Goal: Feedback & Contribution: Submit feedback/report problem

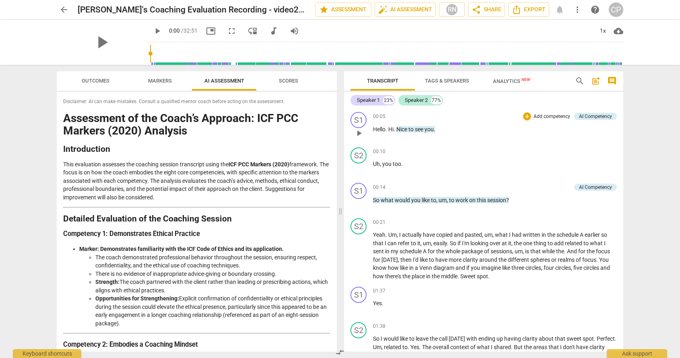
drag, startPoint x: 367, startPoint y: 100, endPoint x: 556, endPoint y: 138, distance: 193.5
click at [556, 138] on div "00:05 + Add competency AI Competency keyboard_arrow_right Hello . Hi . Nice to …" at bounding box center [495, 126] width 244 height 29
click at [443, 79] on span "Tags & Speakers" at bounding box center [447, 81] width 44 height 6
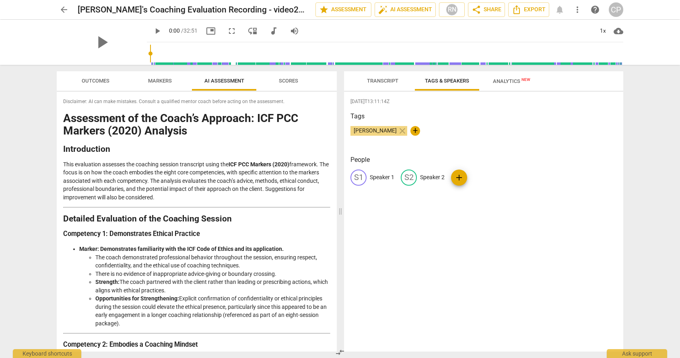
click at [377, 176] on p "Speaker 1" at bounding box center [382, 177] width 25 height 8
click at [371, 175] on input "Speaker 1" at bounding box center [402, 177] width 64 height 13
type input "[PERSON_NAME]"
click at [480, 175] on p "Speaker 2" at bounding box center [484, 177] width 25 height 8
type input "Client"
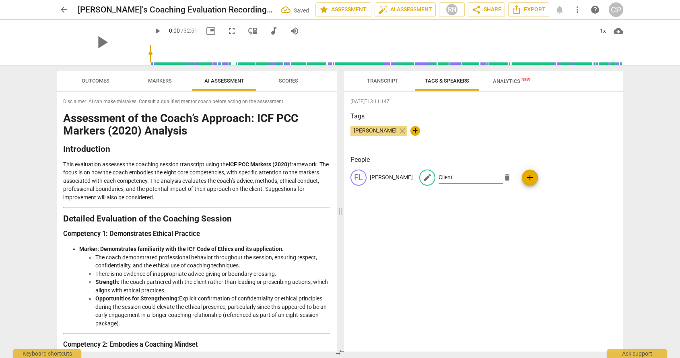
click at [454, 202] on div "2025-08-22T13:11:14Z Tags Claire Palmer close + People FL Flor edit Client dele…" at bounding box center [483, 221] width 279 height 259
click at [285, 80] on span "Scores" at bounding box center [288, 81] width 19 height 6
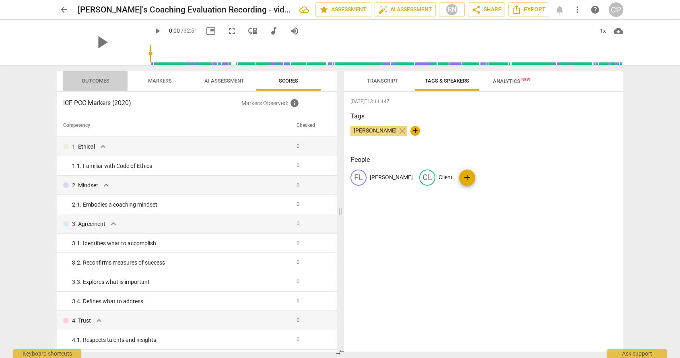
click at [97, 82] on span "Outcomes" at bounding box center [96, 81] width 28 height 6
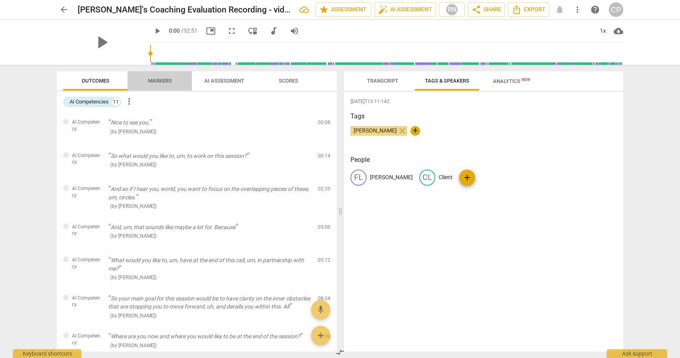
click at [168, 82] on span "Markers" at bounding box center [160, 81] width 24 height 6
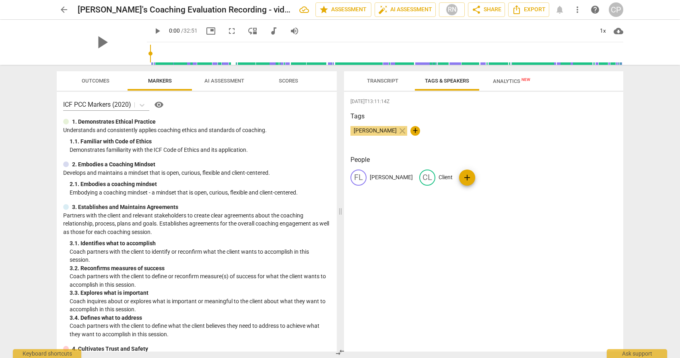
click at [226, 80] on span "AI Assessment" at bounding box center [224, 81] width 40 height 6
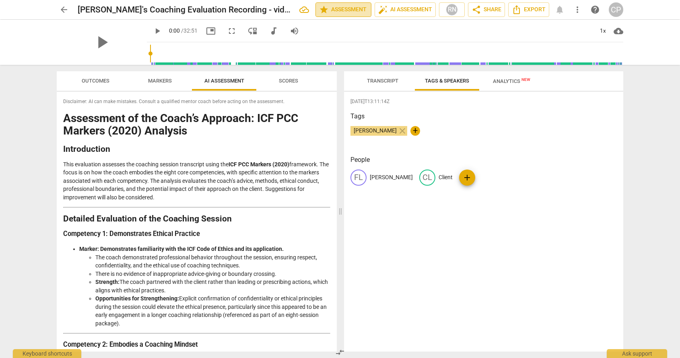
click at [346, 10] on span "star Assessment" at bounding box center [343, 10] width 49 height 10
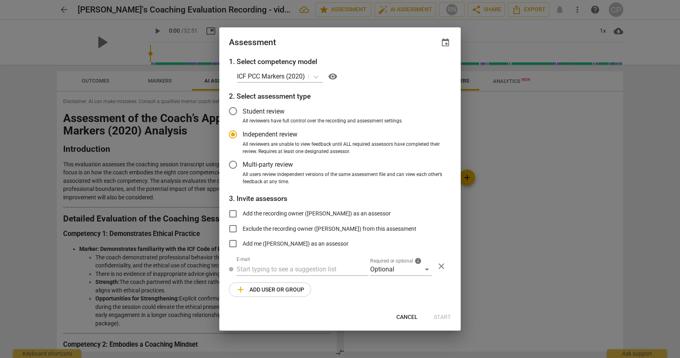
click at [412, 314] on span "Cancel" at bounding box center [406, 317] width 21 height 8
radio input "false"
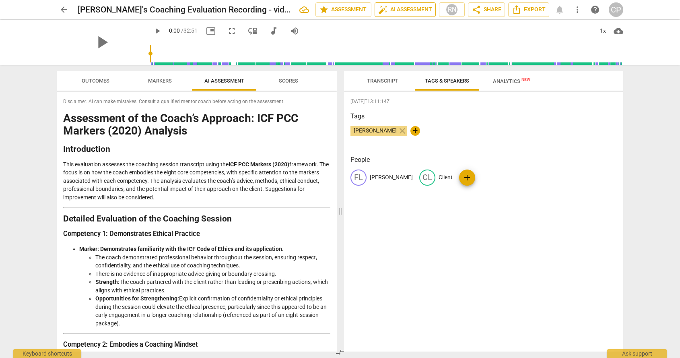
click at [407, 10] on span "auto_fix_high AI Assessment" at bounding box center [405, 10] width 54 height 10
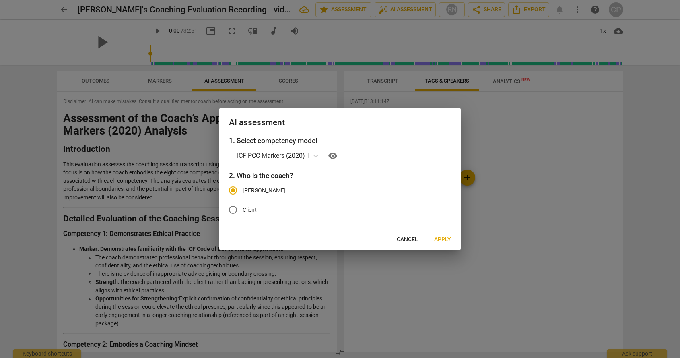
click at [410, 237] on span "Cancel" at bounding box center [407, 239] width 21 height 8
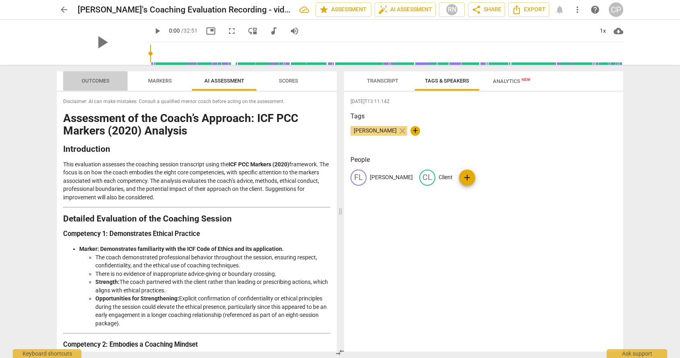
click at [98, 79] on span "Outcomes" at bounding box center [96, 81] width 28 height 6
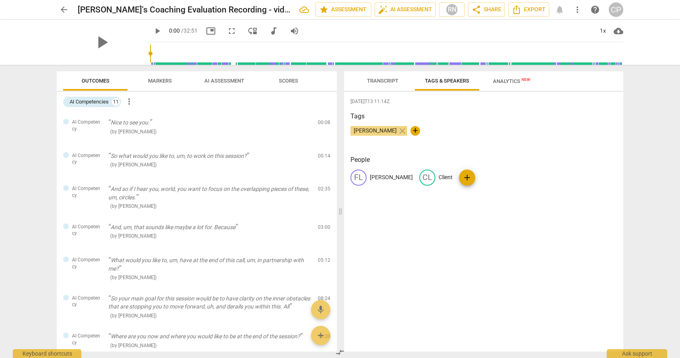
click at [288, 80] on span "Scores" at bounding box center [288, 81] width 19 height 6
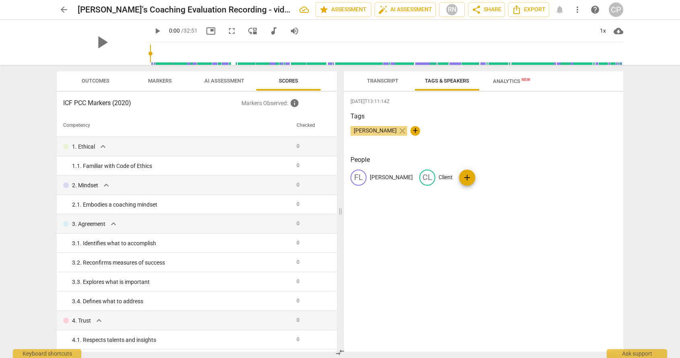
click at [445, 246] on div "2025-08-22T13:11:14Z Tags Claire Palmer close + People FL Flor CL Client add" at bounding box center [483, 221] width 279 height 259
click at [372, 81] on span "Transcript" at bounding box center [382, 81] width 31 height 6
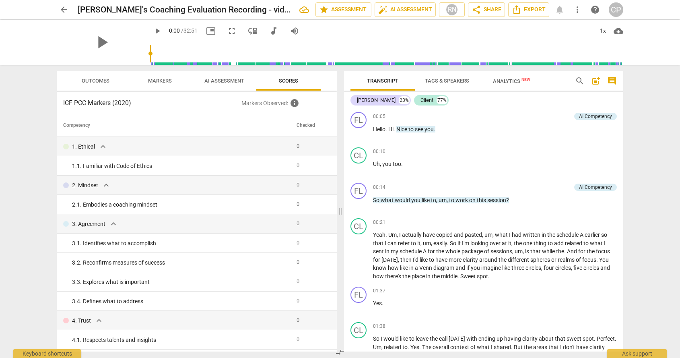
click at [506, 82] on span "Analytics New" at bounding box center [511, 81] width 37 height 6
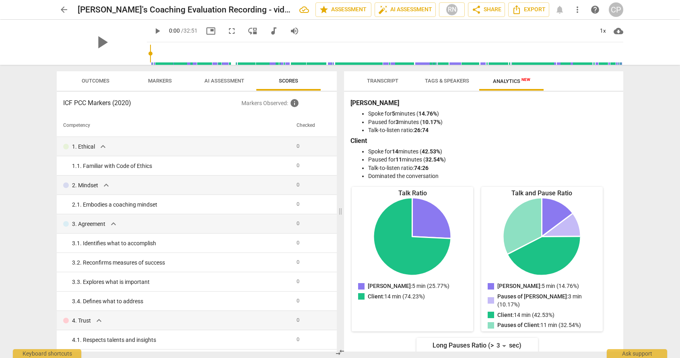
click at [458, 81] on span "Tags & Speakers" at bounding box center [447, 81] width 44 height 6
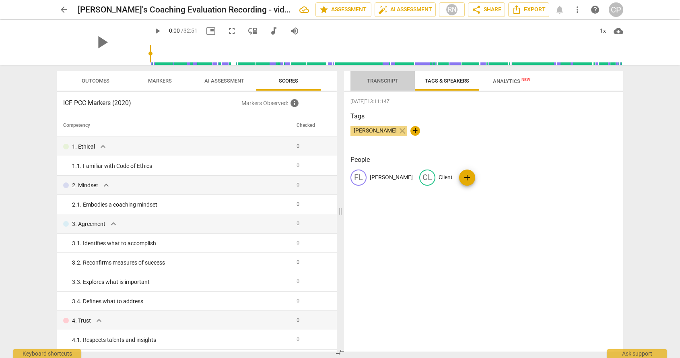
click at [389, 80] on span "Transcript" at bounding box center [382, 81] width 31 height 6
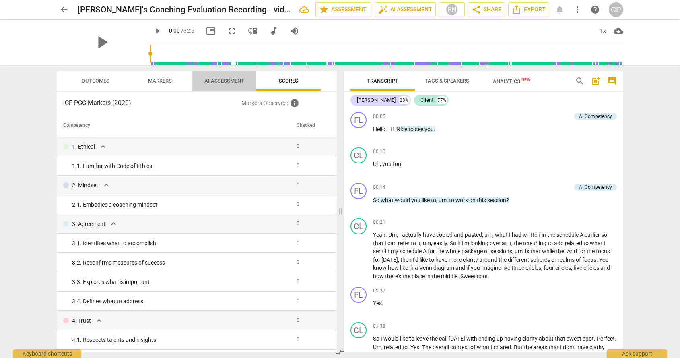
click at [225, 81] on span "AI Assessment" at bounding box center [224, 81] width 40 height 6
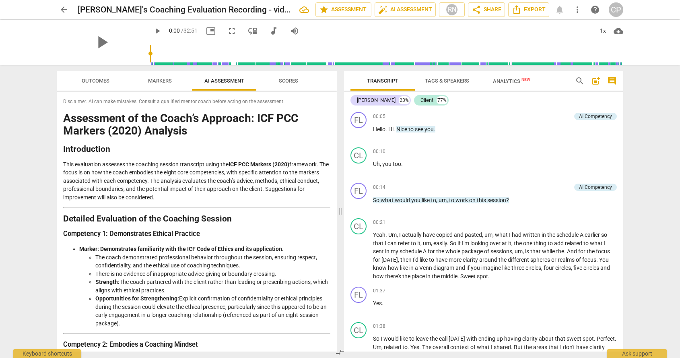
click at [166, 80] on span "Markers" at bounding box center [160, 81] width 24 height 6
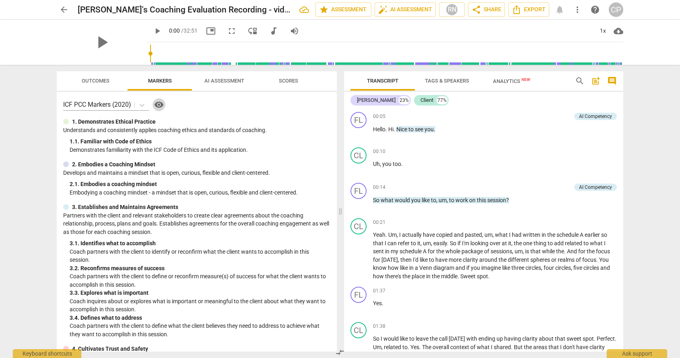
click at [161, 106] on span "visibility" at bounding box center [159, 105] width 10 height 10
click at [448, 79] on span "Tags & Speakers" at bounding box center [447, 81] width 44 height 6
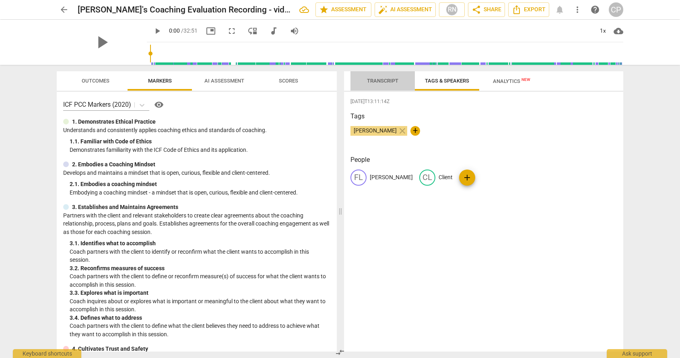
click at [383, 76] on span "Transcript" at bounding box center [382, 81] width 51 height 11
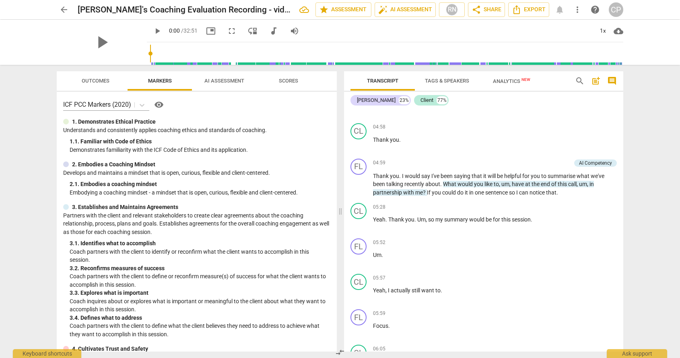
scroll to position [762, 0]
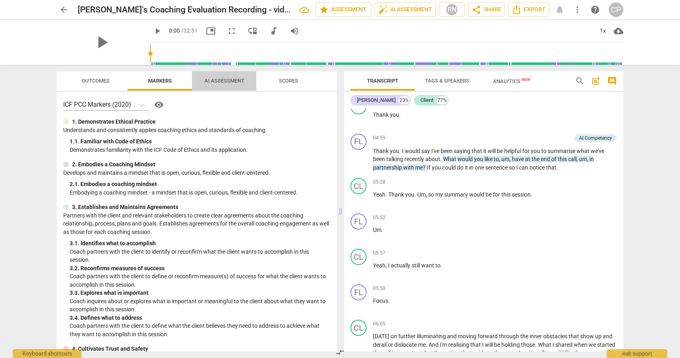
click at [220, 81] on span "AI Assessment" at bounding box center [224, 81] width 40 height 6
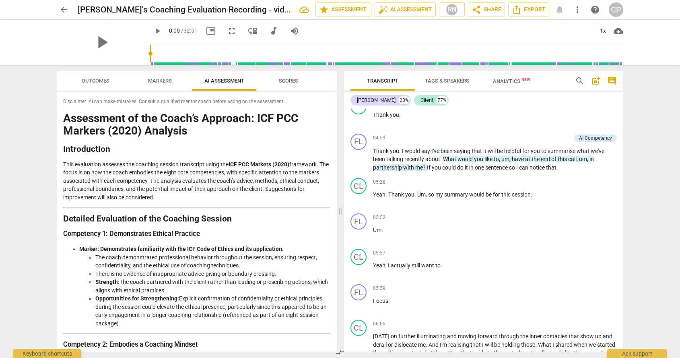
click at [64, 8] on span "arrow_back" at bounding box center [64, 10] width 10 height 10
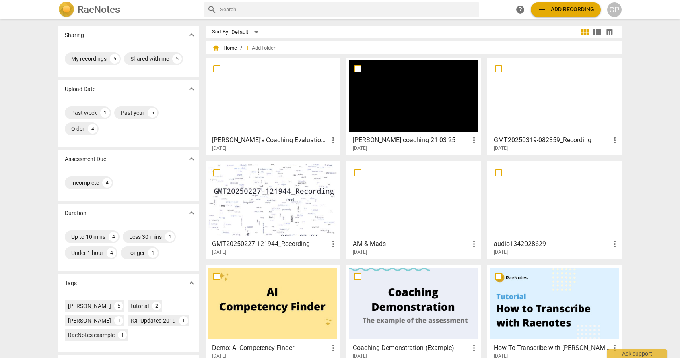
click at [229, 138] on h3 "[PERSON_NAME]'s Coaching Evaluation Recording - video2795290562" at bounding box center [270, 140] width 116 height 10
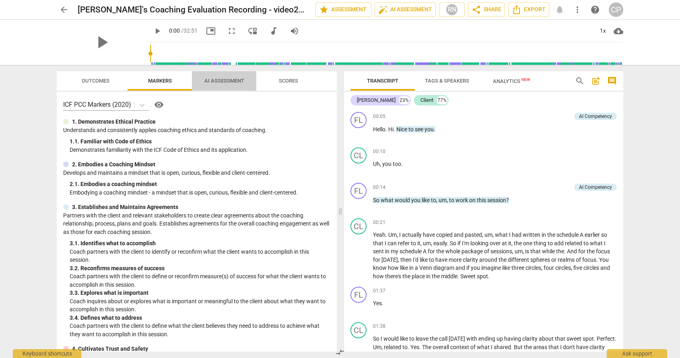
click at [221, 81] on span "AI Assessment" at bounding box center [224, 81] width 40 height 6
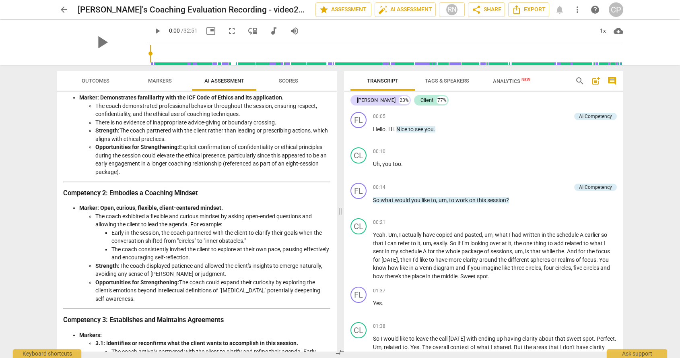
scroll to position [119, 0]
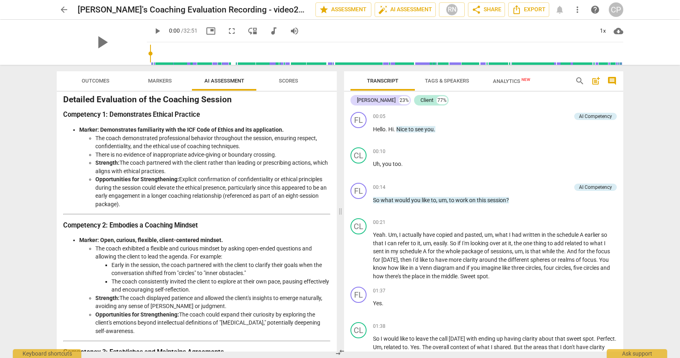
click at [290, 76] on span "Scores" at bounding box center [288, 81] width 39 height 11
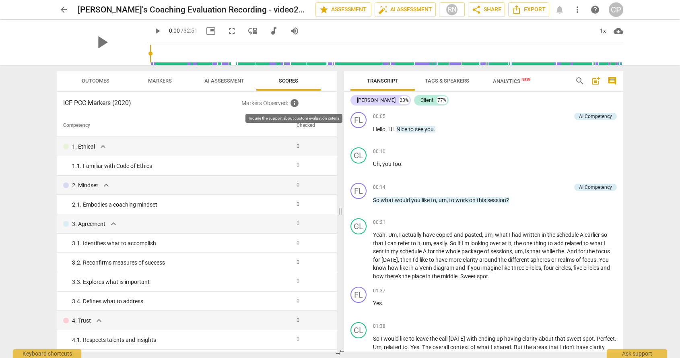
click at [296, 102] on span "info" at bounding box center [295, 103] width 10 height 10
click at [405, 9] on span "auto_fix_high AI Assessment" at bounding box center [405, 10] width 54 height 10
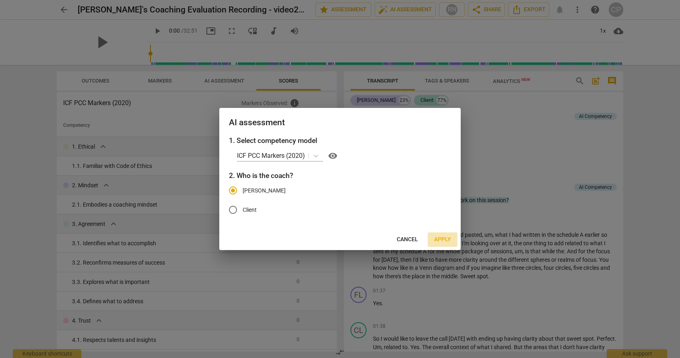
click at [439, 240] on span "Apply" at bounding box center [442, 239] width 17 height 8
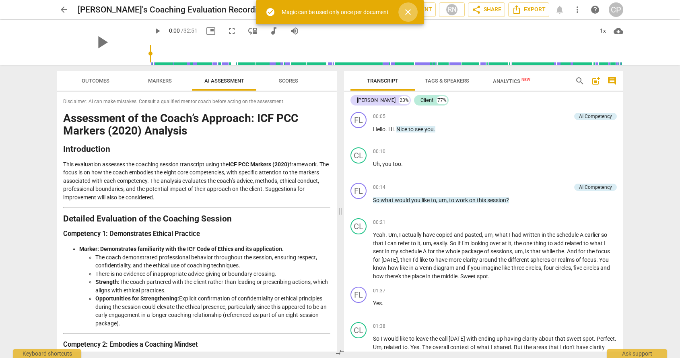
click at [413, 10] on span "close" at bounding box center [408, 12] width 10 height 10
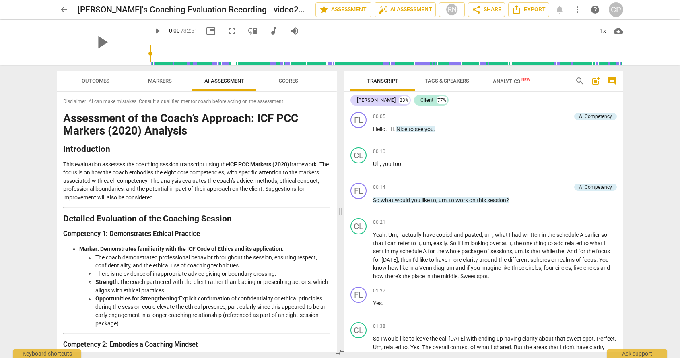
click at [294, 80] on span "Scores" at bounding box center [288, 81] width 19 height 6
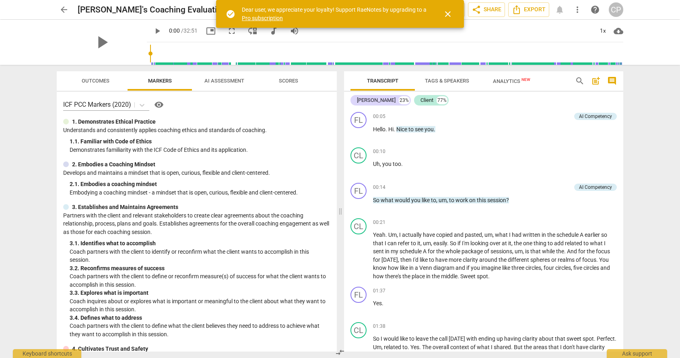
click at [229, 80] on span "AI Assessment" at bounding box center [224, 81] width 40 height 6
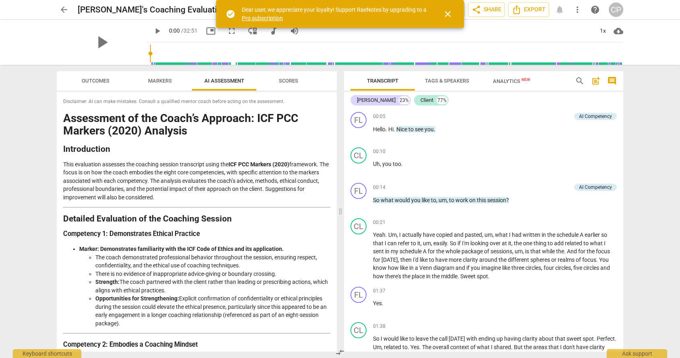
click at [293, 82] on span "Scores" at bounding box center [288, 81] width 19 height 6
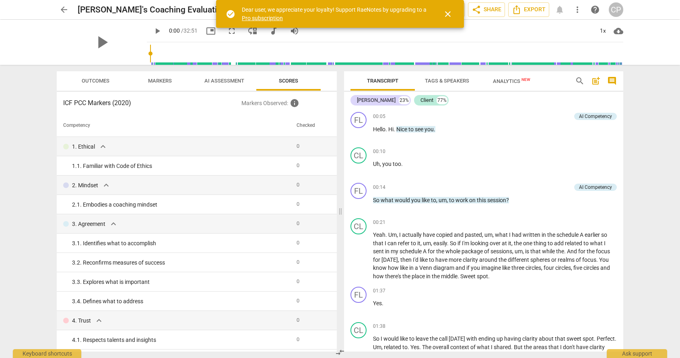
drag, startPoint x: 336, startPoint y: 148, endPoint x: 336, endPoint y: 257, distance: 109.0
click at [336, 257] on div "Outcomes Markers AI Assessment Scores ICF PCC Markers (2020) Markers Observed :…" at bounding box center [195, 211] width 290 height 293
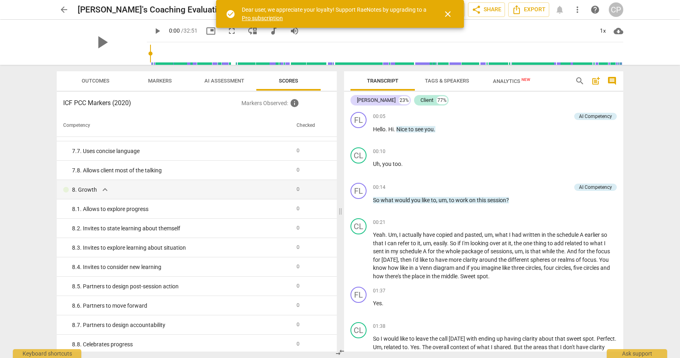
scroll to position [694, 0]
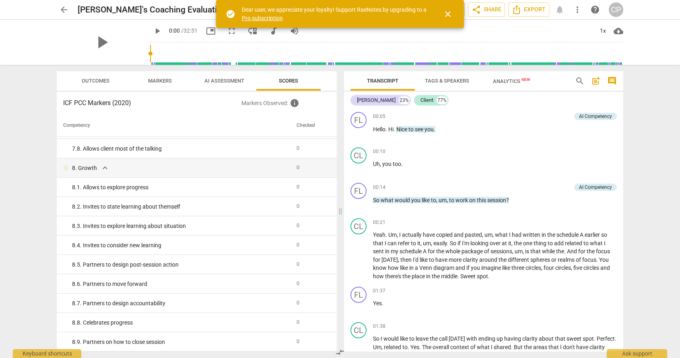
click at [503, 79] on span "Analytics New" at bounding box center [511, 81] width 37 height 6
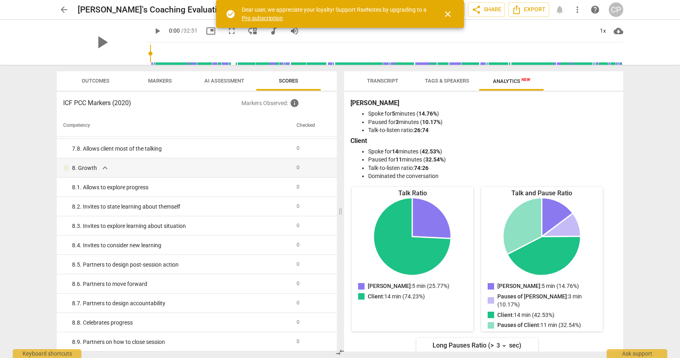
click at [156, 81] on span "Markers" at bounding box center [160, 81] width 24 height 6
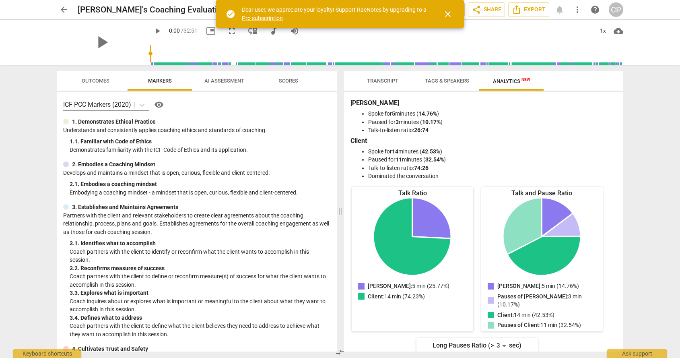
click at [575, 8] on span "more_vert" at bounding box center [578, 10] width 10 height 10
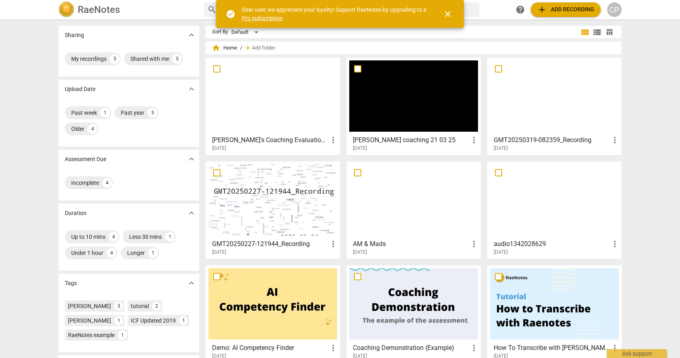
click at [397, 223] on div at bounding box center [413, 199] width 129 height 71
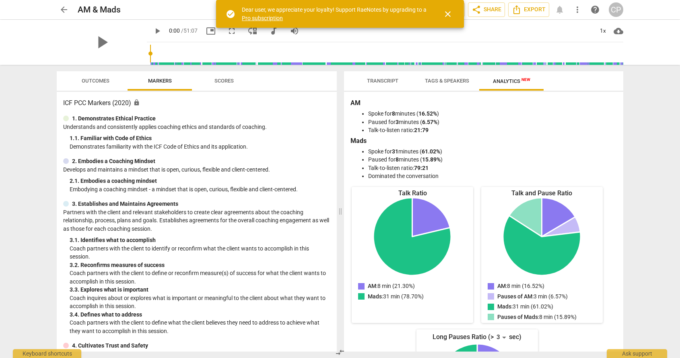
click at [227, 79] on span "Scores" at bounding box center [223, 81] width 19 height 6
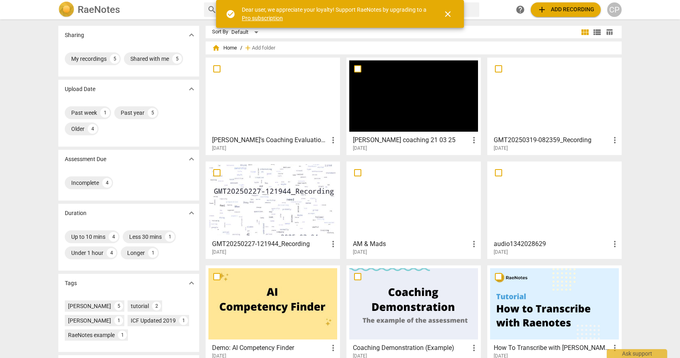
click at [272, 99] on div at bounding box center [272, 95] width 129 height 71
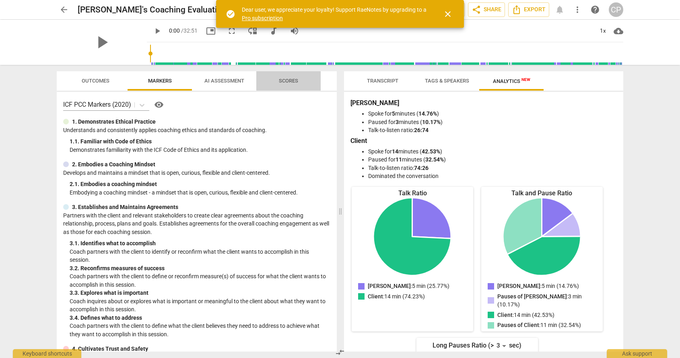
click at [286, 82] on span "Scores" at bounding box center [288, 81] width 19 height 6
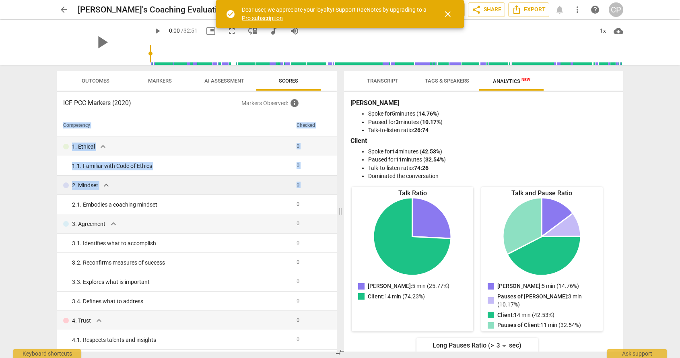
drag, startPoint x: 337, startPoint y: 124, endPoint x: 333, endPoint y: 176, distance: 52.0
click at [333, 176] on div "Outcomes Markers AI Assessment Scores ICF PCC Markers (2020) Markers Observed :…" at bounding box center [195, 211] width 290 height 293
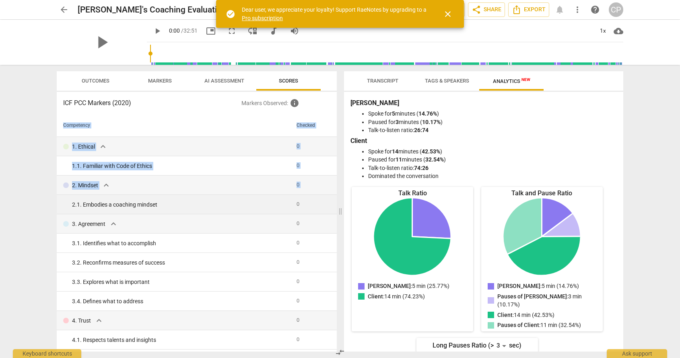
click at [159, 204] on div "2. 1. Embodies a coaching mindset" at bounding box center [181, 204] width 218 height 8
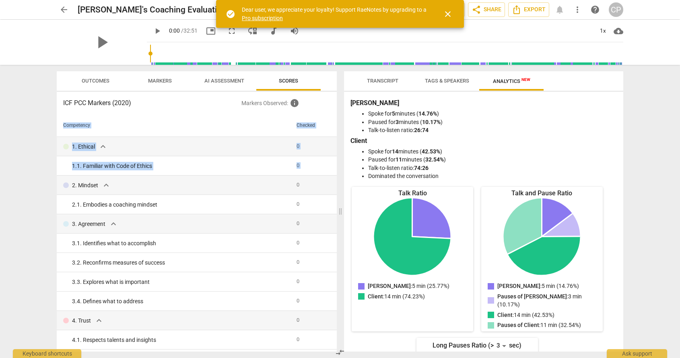
drag, startPoint x: 334, startPoint y: 168, endPoint x: 336, endPoint y: 207, distance: 39.1
click at [336, 207] on div "Competency Checked 1. Ethical expand_more 0 1. 1. Familiar with Code of Ethics …" at bounding box center [197, 232] width 280 height 237
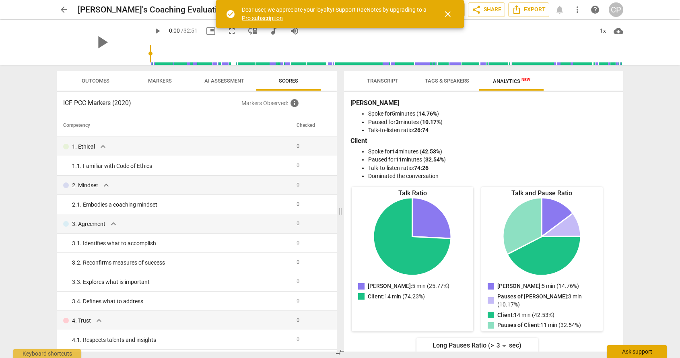
click at [630, 351] on div "Ask support" at bounding box center [637, 351] width 60 height 13
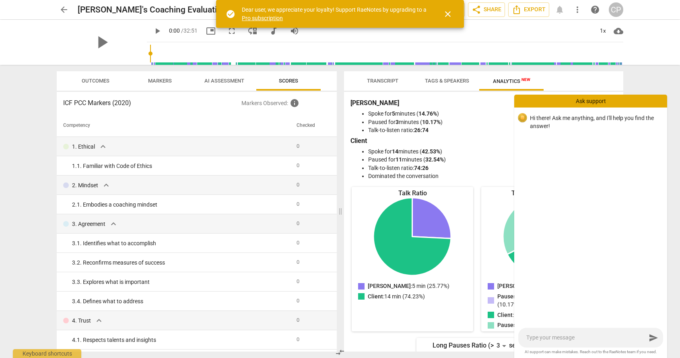
click at [540, 338] on textarea at bounding box center [586, 338] width 120 height 8
type textarea "D"
type textarea "DF"
type textarea "DFo"
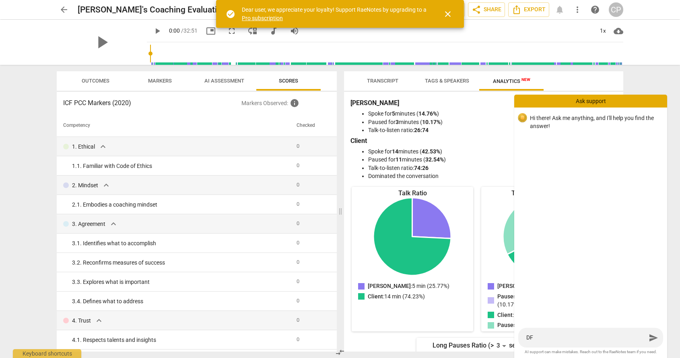
type textarea "DFo"
type textarea "DFoe"
type textarea "DFoes"
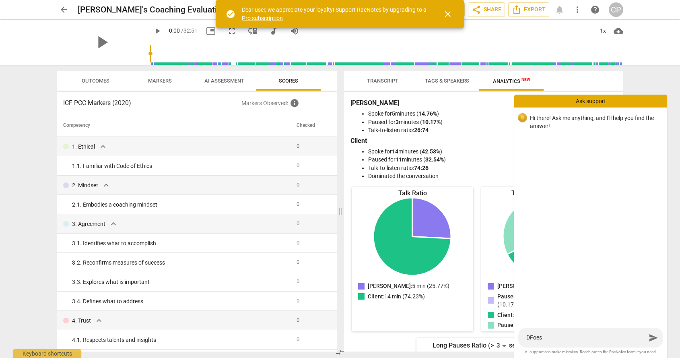
type textarea "DFoes"
drag, startPoint x: 548, startPoint y: 337, endPoint x: 509, endPoint y: 335, distance: 39.1
click at [509, 0] on div "arrow_back [PERSON_NAME]'s Coaching Evaluation Recording - video2795290562 edit…" at bounding box center [340, 0] width 680 height 0
type textarea "D"
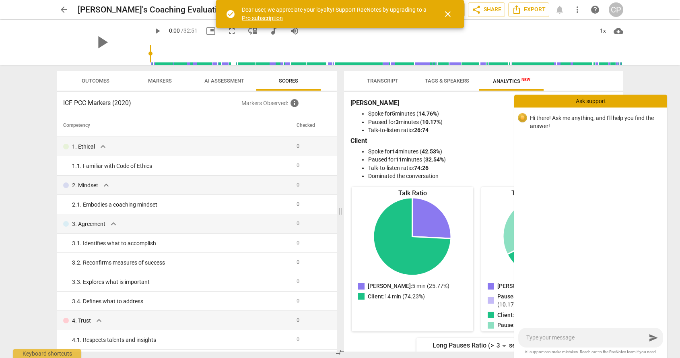
type textarea "D"
type textarea "Do"
type textarea "Doe"
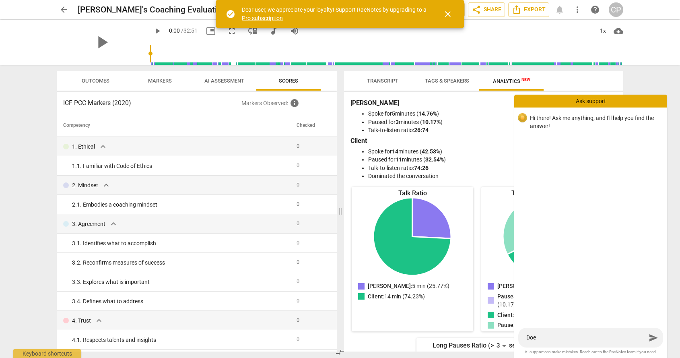
type textarea "Does"
type textarea "Does A"
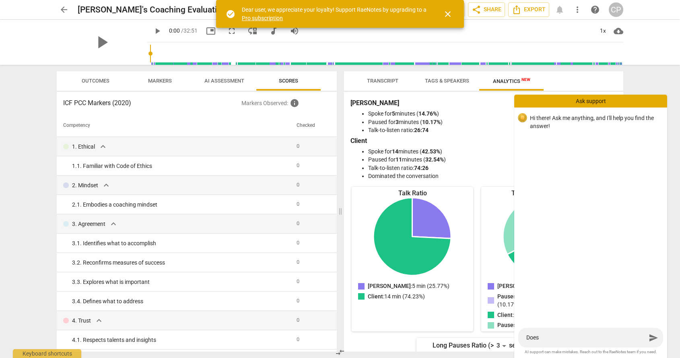
type textarea "Does A"
type textarea "Does AI"
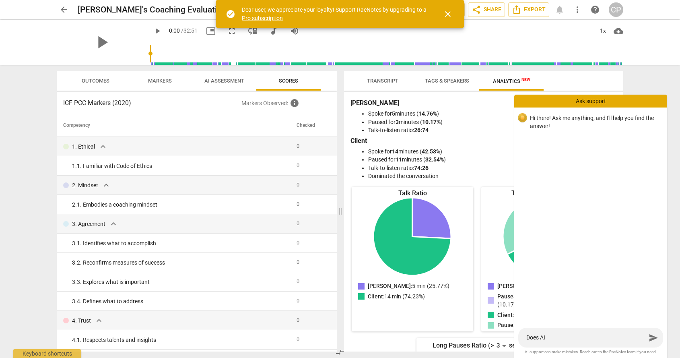
type textarea "Does AI p"
type textarea "Does AI pr"
type textarea "Does AI pro"
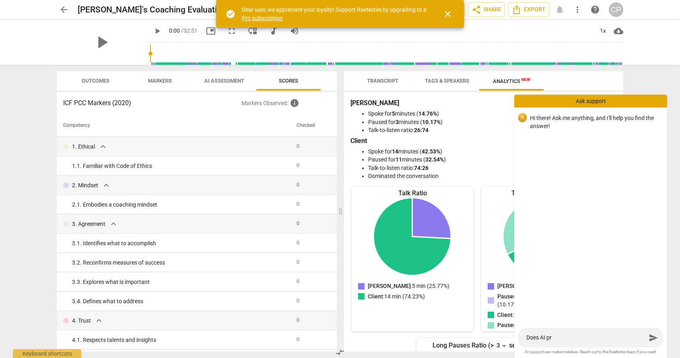
type textarea "Does AI pro"
type textarea "Does AI prov"
type textarea "Does AI provi"
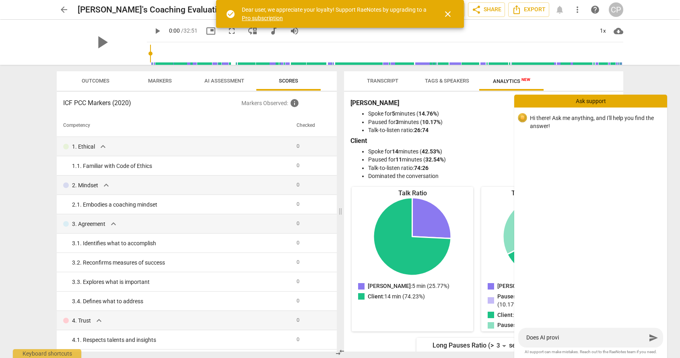
type textarea "Does AI provid"
type textarea "Does AI provide"
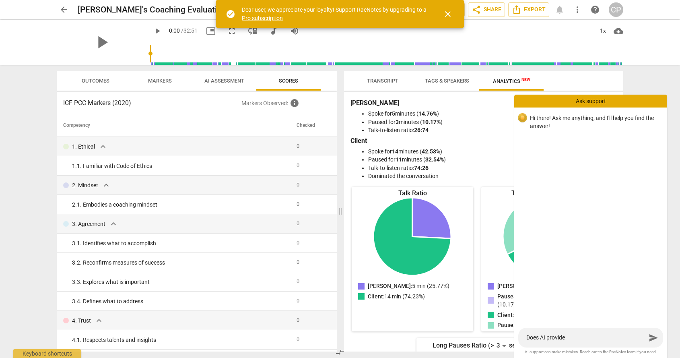
type textarea "Does AI provide"
type textarea "Does AI provide s"
type textarea "Does AI provide sc"
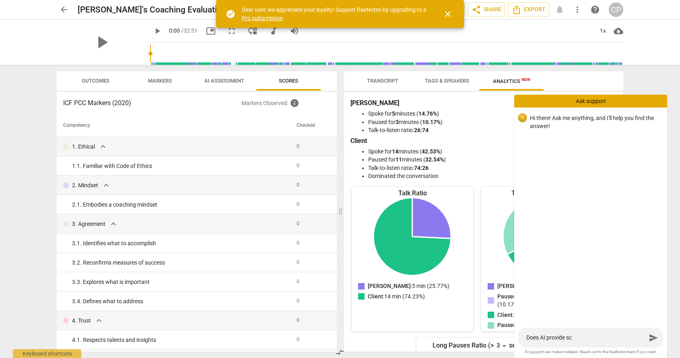
type textarea "Does AI provide sco"
type textarea "Does AI provide scor"
type textarea "Does AI provide score"
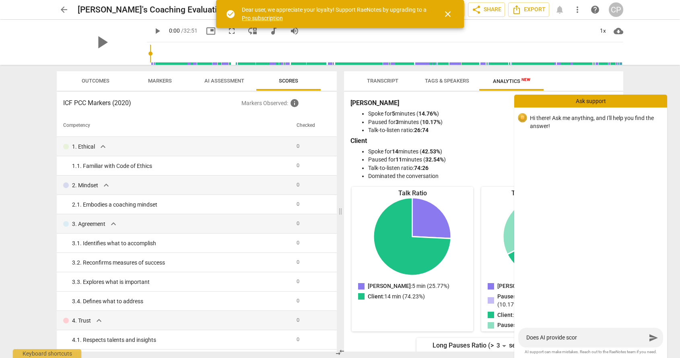
type textarea "Does AI provide score"
type textarea "Does AI provide scores"
type textarea "Does AI provide scores?"
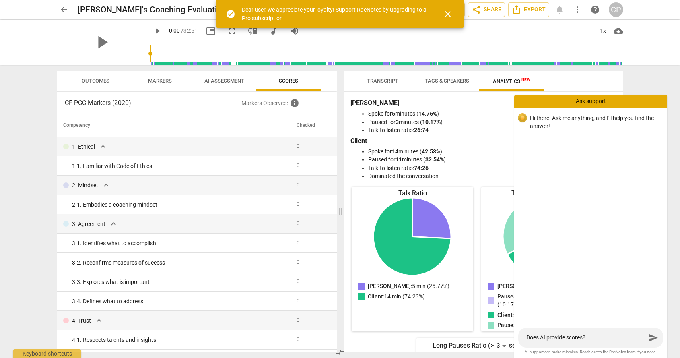
type textarea "Does AI aprovide scores?"
type textarea "Does AI asprovide scores?"
type textarea "Does AI assprovide scores?"
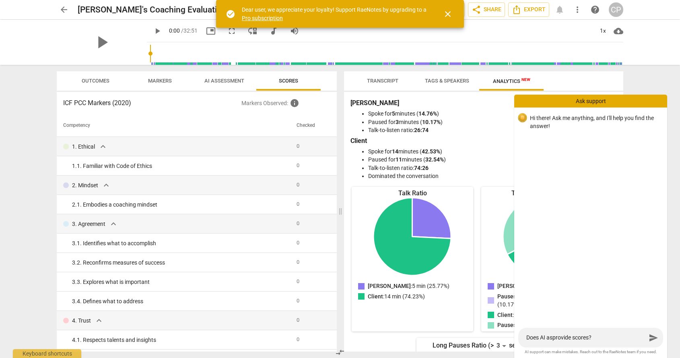
type textarea "Does AI assprovide scores?"
type textarea "Does AI asseprovide scores?"
type textarea "Does AI assesprovide scores?"
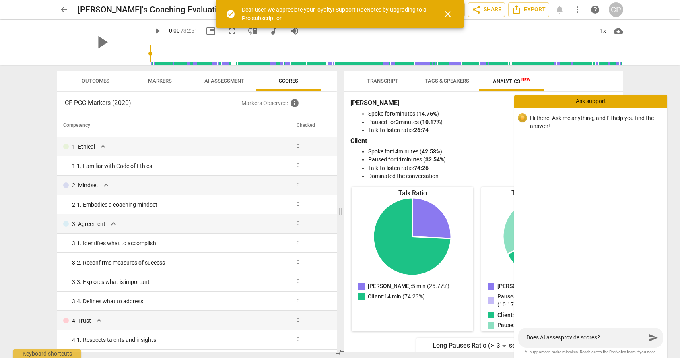
type textarea "Does AI assessprovide scores?"
type textarea "Does AI assessmprovide scores?"
type textarea "Does AI assessmeprovide scores?"
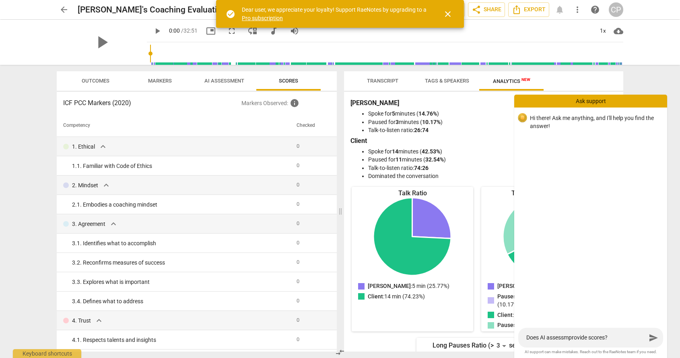
type textarea "Does AI assessmeprovide scores?"
type textarea "Does AI assessmenprovide scores?"
type textarea "Does AI assessmentprovide scores?"
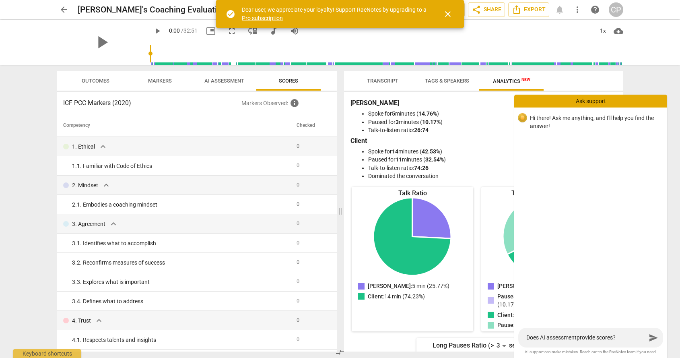
type textarea "Does AI assessment provide scores?"
click at [651, 335] on span "send" at bounding box center [654, 338] width 10 height 10
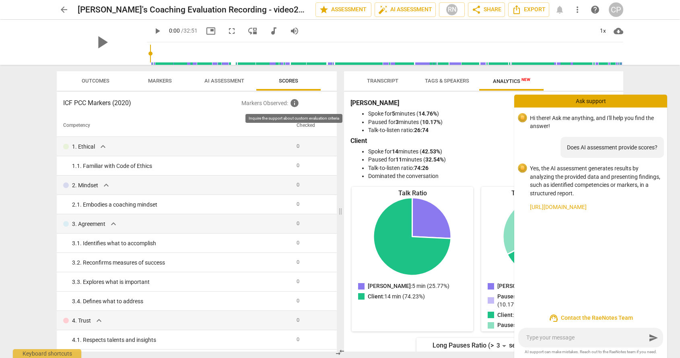
click at [294, 101] on span "info" at bounding box center [295, 103] width 10 height 10
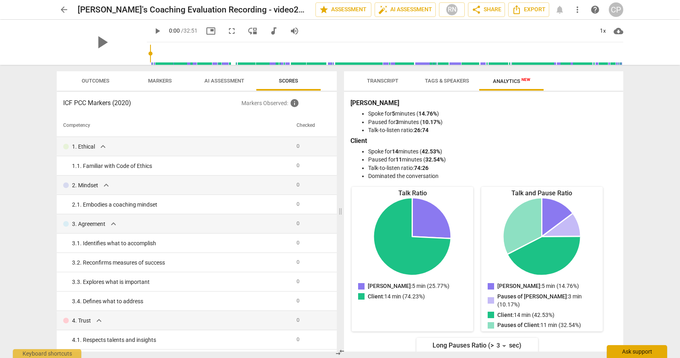
click at [618, 351] on div "Ask support" at bounding box center [637, 351] width 60 height 13
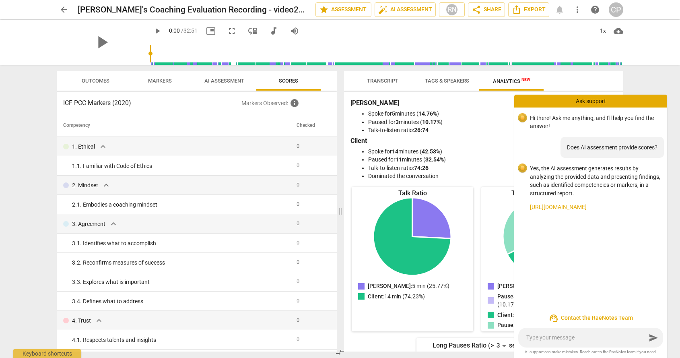
click at [539, 338] on textarea at bounding box center [586, 338] width 120 height 8
type textarea "m"
type textarea "my"
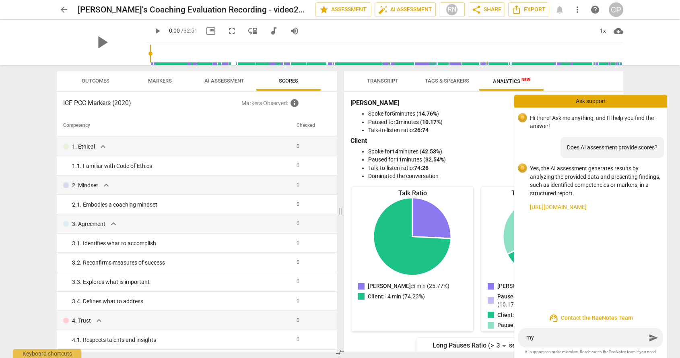
type textarea "my"
type textarea "my r"
type textarea "my re"
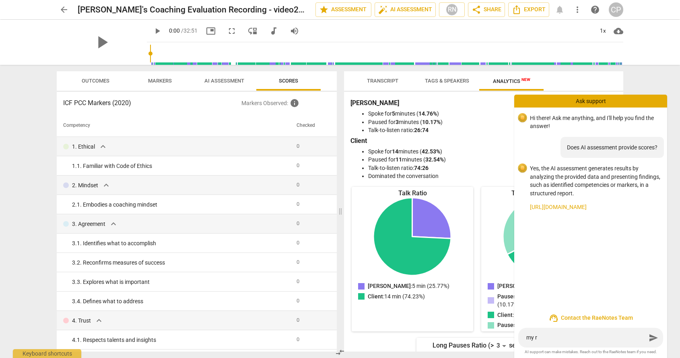
type textarea "my re"
type textarea "my rec"
type textarea "my recc"
type textarea "my recce"
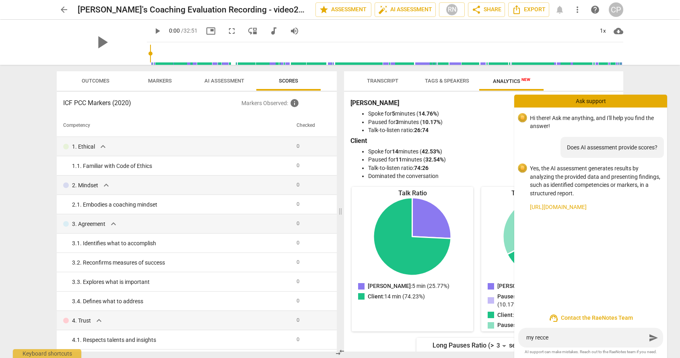
type textarea "my reccen"
type textarea "my reccent"
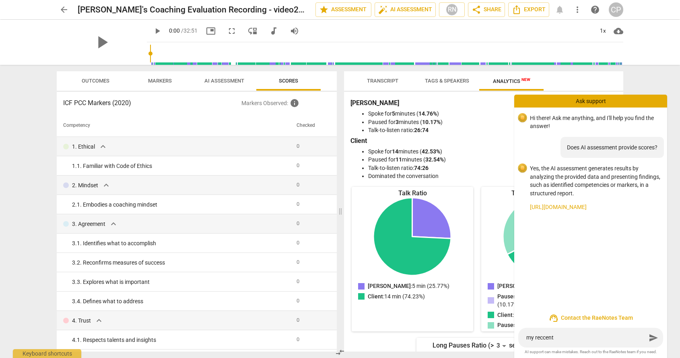
type textarea "my reccent"
type textarea "my reccent F"
type textarea "my reccent Fl"
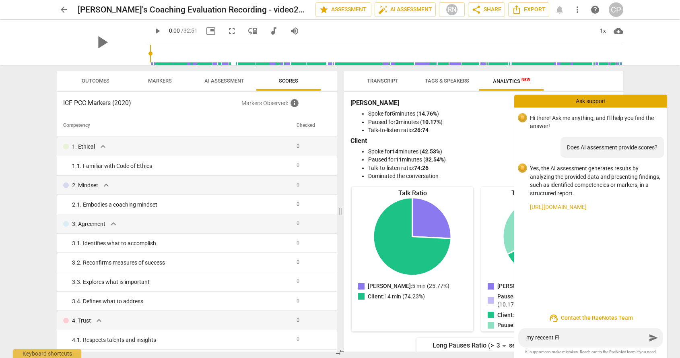
type textarea "my reccent Flo"
type textarea "my reccent [PERSON_NAME]"
type textarea "my reccent Flore"
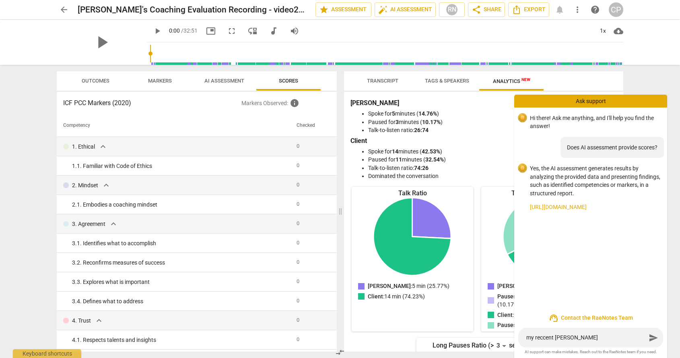
type textarea "my reccent Flore"
type textarea "my reccent [PERSON_NAME]"
type textarea "my reccent Florenc"
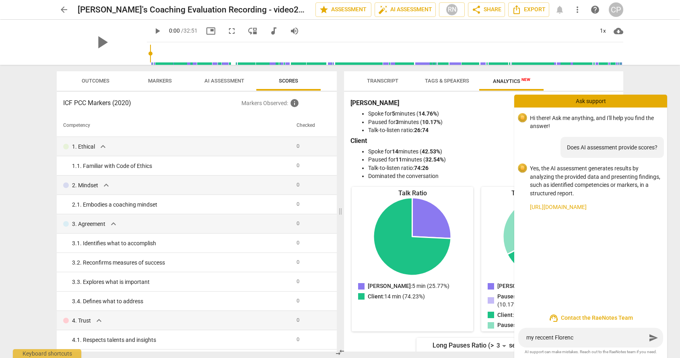
type textarea "my reccent [PERSON_NAME]"
type textarea "my reccent [PERSON_NAME] d"
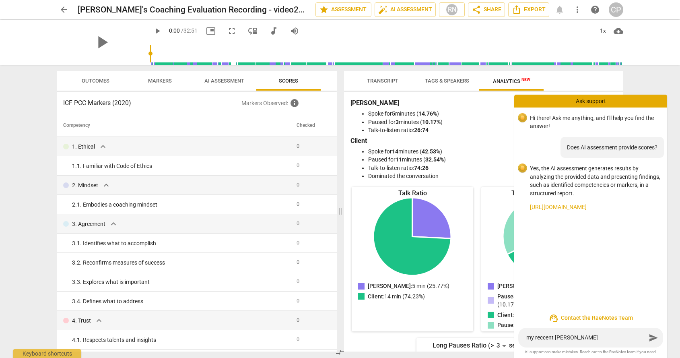
type textarea "my reccent [PERSON_NAME] d"
type textarea "my reccent [PERSON_NAME] do"
type textarea "my reccent [PERSON_NAME]"
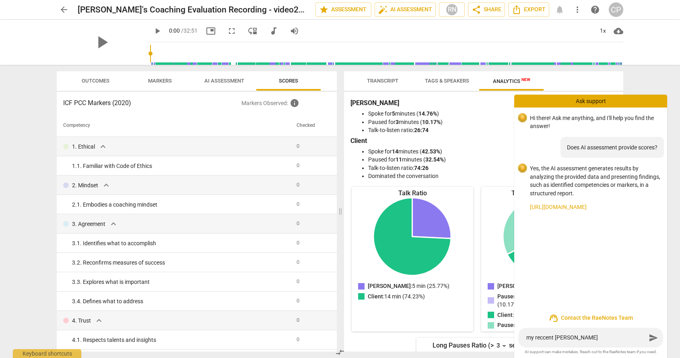
type textarea "my reccent [PERSON_NAME] does"
type textarea "my reccent [PERSON_NAME] doesn"
type textarea "my reccent [PERSON_NAME] doesn'"
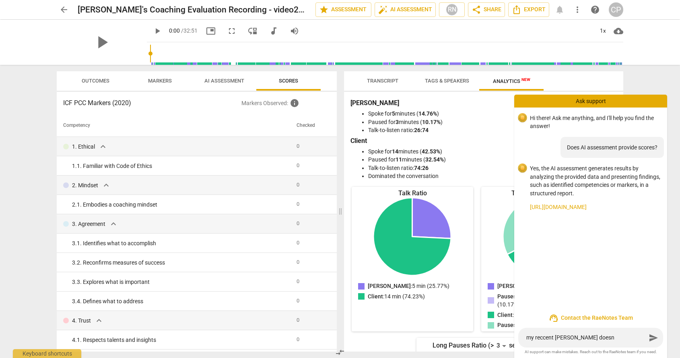
type textarea "my reccent [PERSON_NAME] doesn'"
type textarea "my reccent [PERSON_NAME] doesn't"
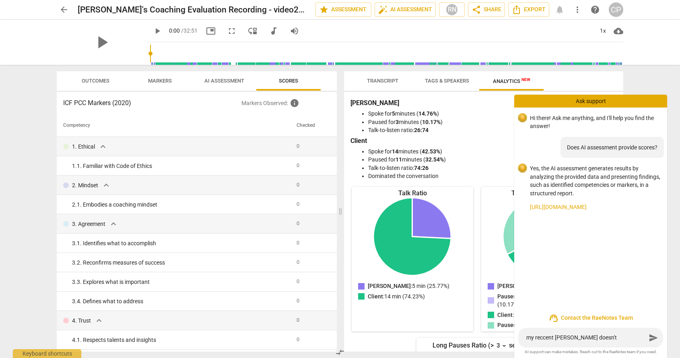
type textarea "my reccent [PERSON_NAME] doesn't h"
type textarea "my reccent [PERSON_NAME] doesn't ha"
type textarea "my reccent [PERSON_NAME] doesn't hav"
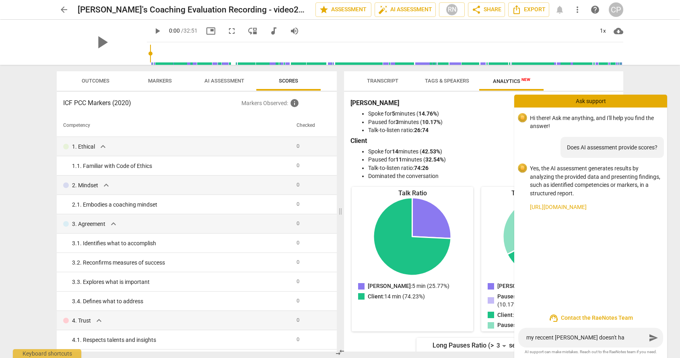
type textarea "my reccent [PERSON_NAME] doesn't hav"
type textarea "my reccent [PERSON_NAME] doesn't have"
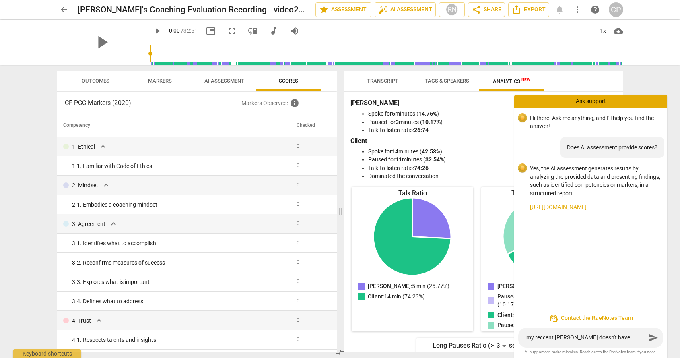
type textarea "my reccent [PERSON_NAME] doesn't have s"
type textarea "my reccent [PERSON_NAME] doesn't have sc"
type textarea "my reccent [PERSON_NAME] doesn't have sco"
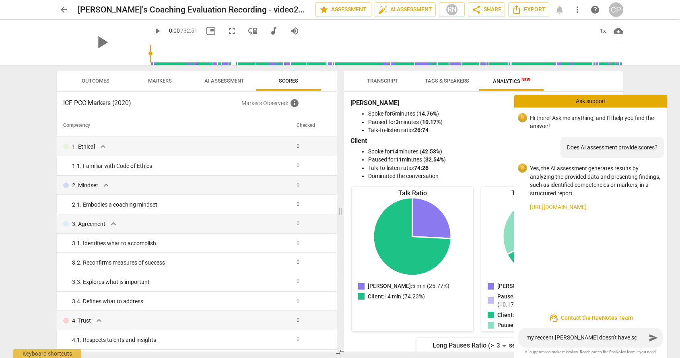
type textarea "my reccent [PERSON_NAME] doesn't have sco"
type textarea "my reccent [PERSON_NAME] doesn't have scor"
type textarea "my reccent [PERSON_NAME] doesn't have score"
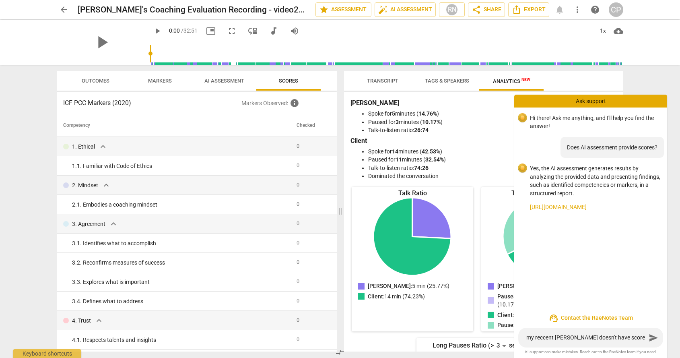
type textarea "my reccent [PERSON_NAME] doesn't have scores"
type textarea "my recent [PERSON_NAME] doesn't have scores"
click at [552, 336] on textarea "my recent [PERSON_NAME] doesn't have scores" at bounding box center [586, 338] width 120 height 8
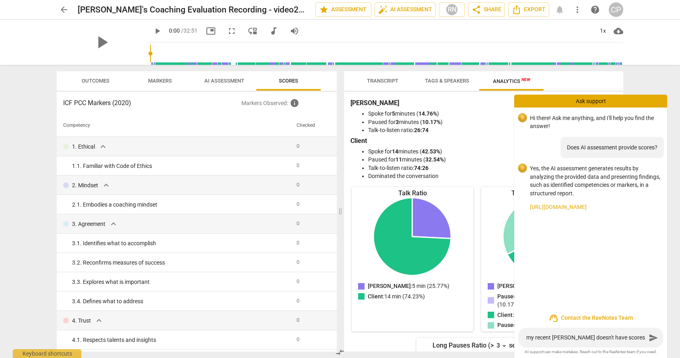
type textarea "my recentuFlorenci doesn't have scores"
type textarea "my recentupFlorenci doesn't have scores"
type textarea "my recentuplFlorenci doesn't have scores"
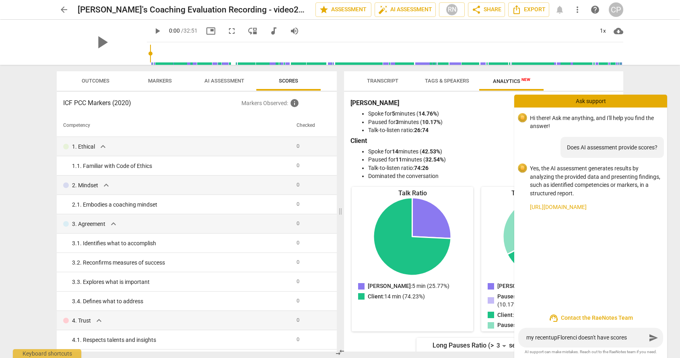
type textarea "my recentuplFlorenci doesn't have scores"
type textarea "my recentuploFlorenci doesn't have scores"
type textarea "my recentuploaFlorenci doesn't have scores"
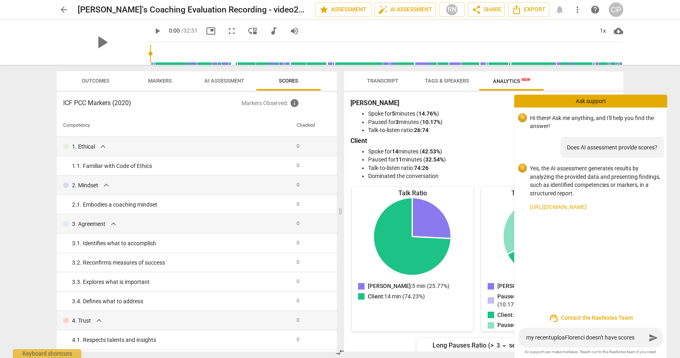
type textarea "my recentuploadFlorenci doesn't have scores"
type textarea "my recentupload [PERSON_NAME] doesn't have scores"
click at [590, 337] on textarea "my recentupload [PERSON_NAME] doesn't have scores" at bounding box center [586, 338] width 120 height 8
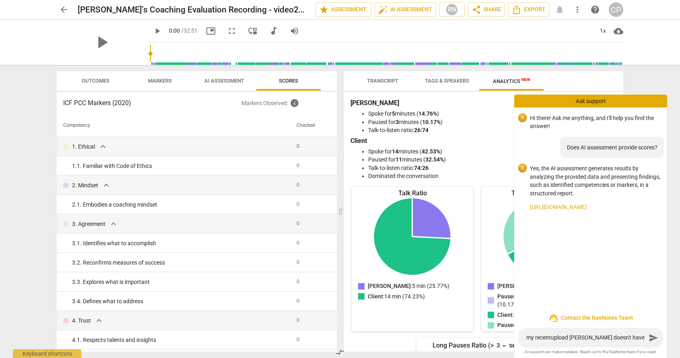
type textarea "my recentupload [PERSON_NAME] doesn't have scores"
click at [653, 335] on span "send" at bounding box center [654, 338] width 10 height 10
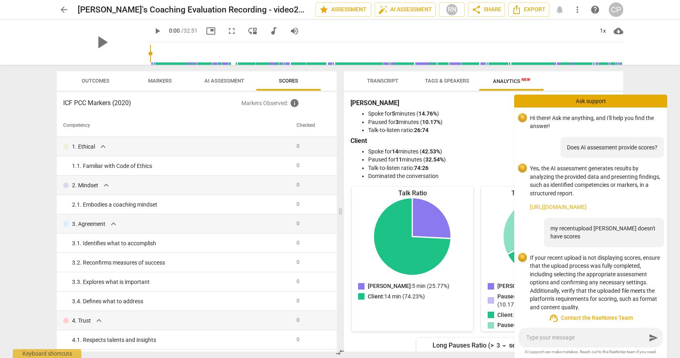
scroll to position [16, 0]
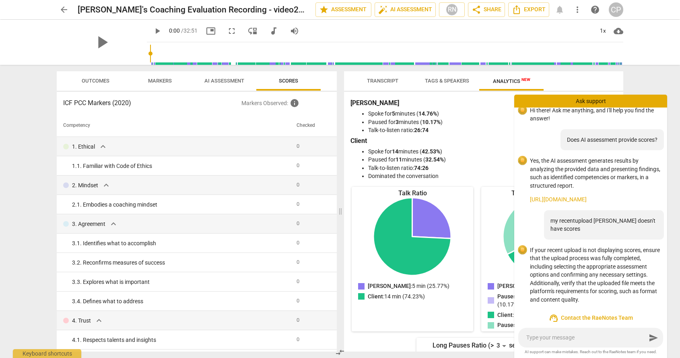
click at [379, 344] on div "Talk Ratio [PERSON_NAME]: 5 min (25.77%) Client: 14 min (74.23%) [PERSON_NAME] …" at bounding box center [476, 323] width 253 height 272
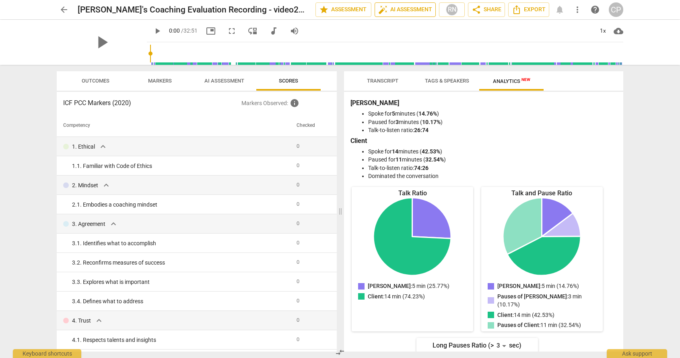
click at [384, 7] on span "auto_fix_high" at bounding box center [383, 10] width 10 height 10
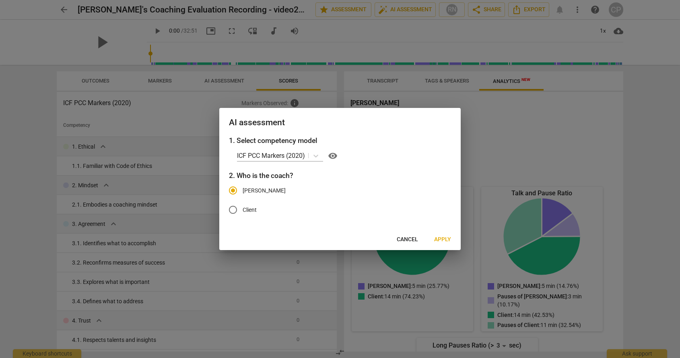
click at [437, 239] on span "Apply" at bounding box center [442, 239] width 17 height 8
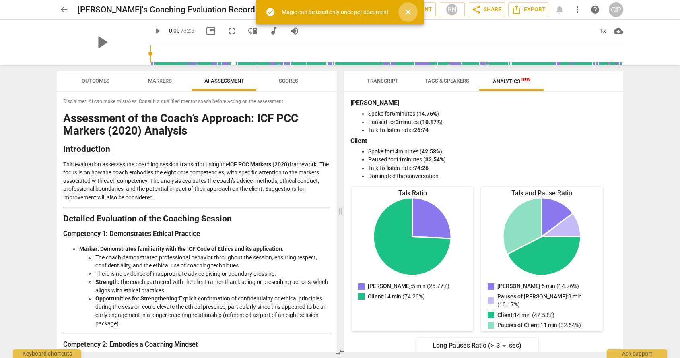
click at [408, 12] on span "close" at bounding box center [408, 12] width 10 height 10
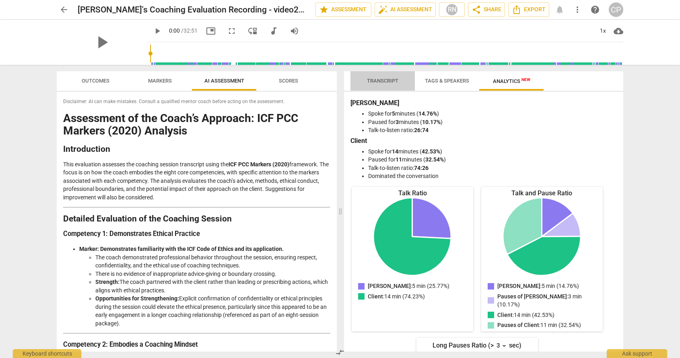
click at [375, 80] on span "Transcript" at bounding box center [382, 81] width 31 height 6
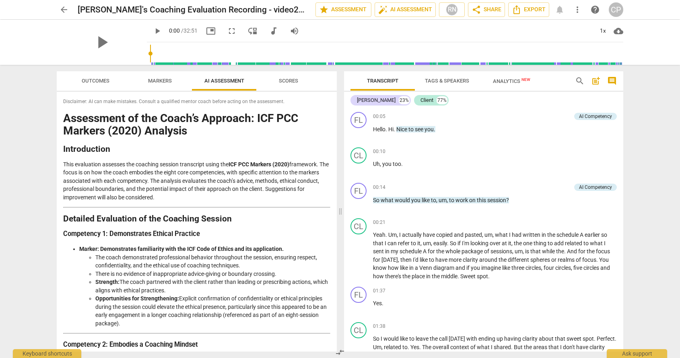
click at [443, 80] on span "Tags & Speakers" at bounding box center [447, 81] width 44 height 6
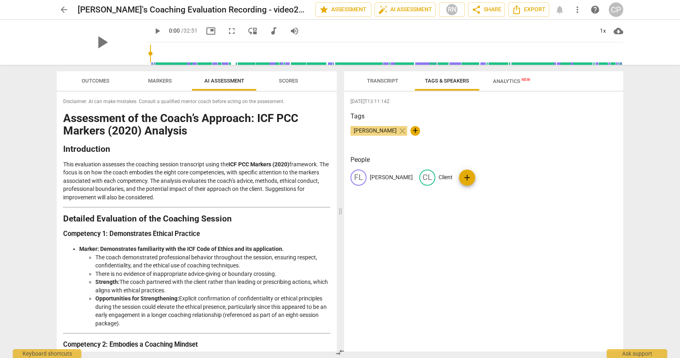
click at [503, 80] on span "Analytics New" at bounding box center [511, 81] width 37 height 6
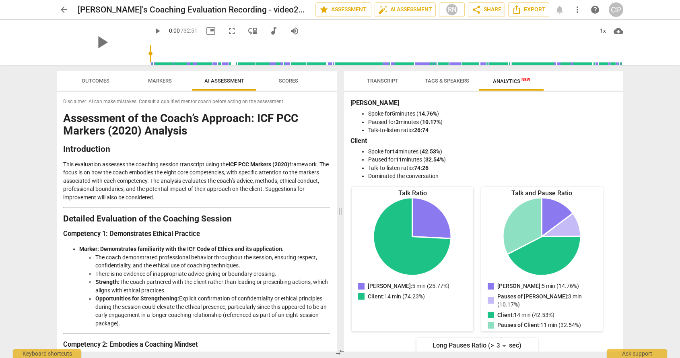
click at [390, 77] on span "Transcript" at bounding box center [382, 81] width 51 height 11
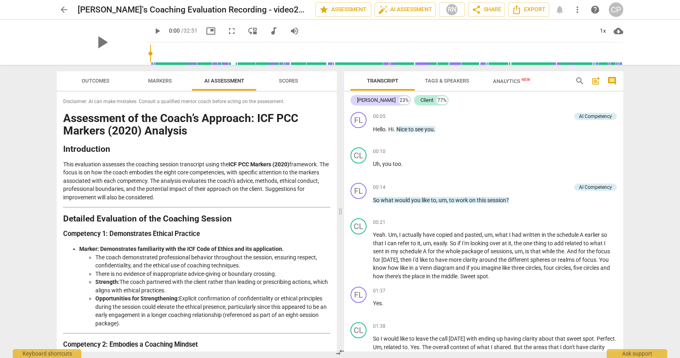
click at [282, 80] on span "Scores" at bounding box center [288, 81] width 19 height 6
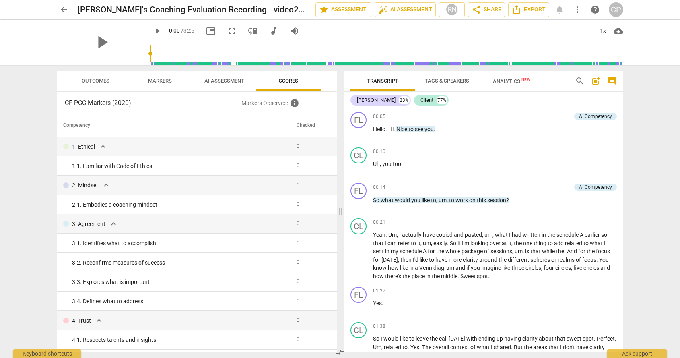
click at [160, 79] on span "Markers" at bounding box center [160, 81] width 24 height 6
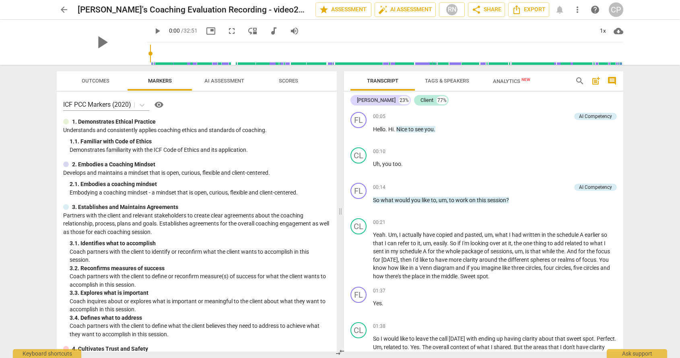
click at [104, 80] on span "Outcomes" at bounding box center [96, 81] width 28 height 6
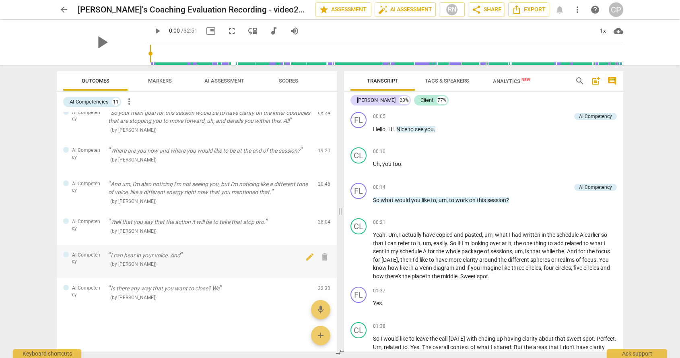
scroll to position [191, 0]
click at [293, 79] on span "Scores" at bounding box center [288, 81] width 19 height 6
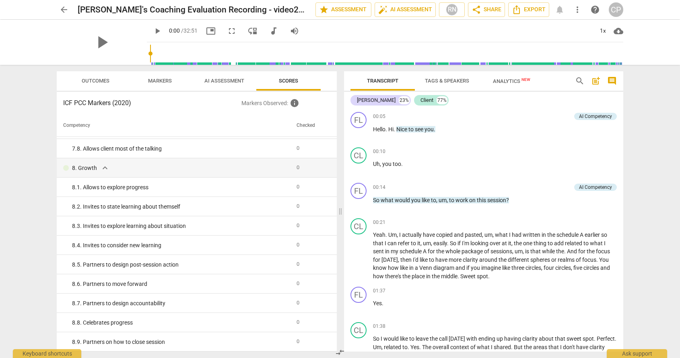
scroll to position [0, 0]
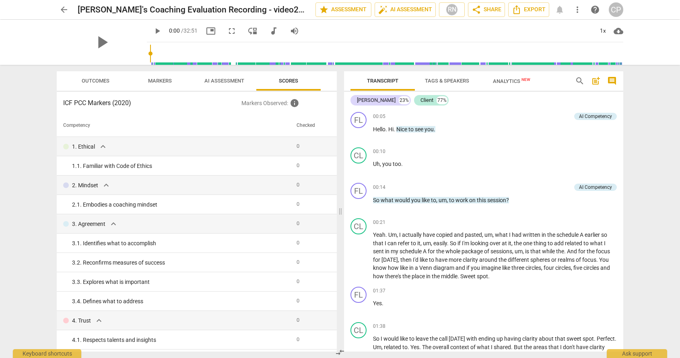
click at [442, 81] on span "Tags & Speakers" at bounding box center [447, 81] width 44 height 6
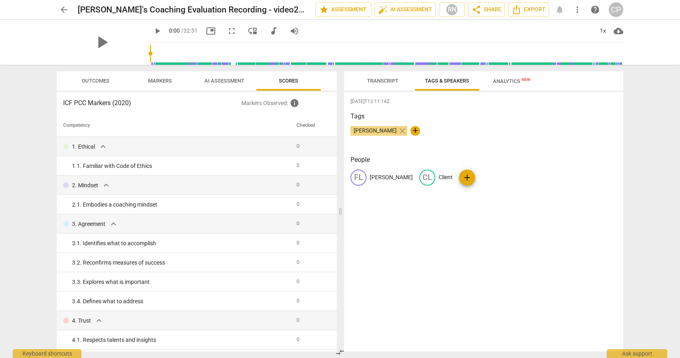
click at [497, 80] on span "Analytics New" at bounding box center [511, 81] width 37 height 6
